Goal: Task Accomplishment & Management: Use online tool/utility

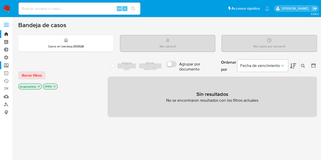
click at [5, 65] on label "Screening" at bounding box center [30, 65] width 60 height 8
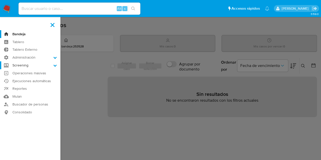
click at [0, 0] on input "Screening" at bounding box center [0, 0] width 0 height 0
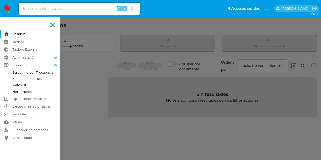
click at [18, 84] on link "Watchlist" at bounding box center [30, 85] width 60 height 6
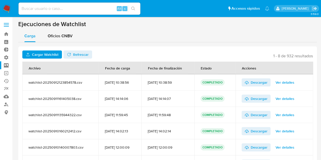
click at [39, 54] on span "Cargar Watchlist" at bounding box center [45, 55] width 26 height 8
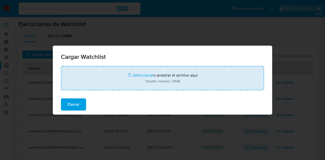
click at [152, 72] on input "file" at bounding box center [162, 78] width 203 height 24
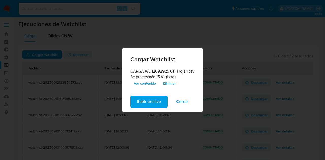
click at [151, 102] on span "Subir archivo" at bounding box center [149, 101] width 24 height 11
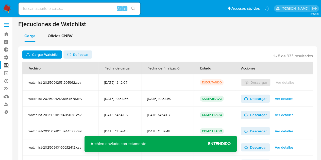
click at [82, 54] on span "Refrescar" at bounding box center [80, 55] width 15 height 8
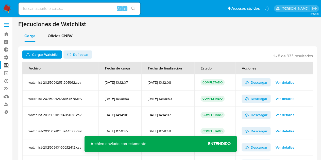
click at [286, 81] on span "Ver detalles" at bounding box center [285, 82] width 19 height 7
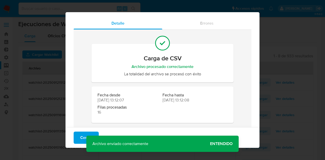
scroll to position [19, 0]
